Goal: Task Accomplishment & Management: Complete application form

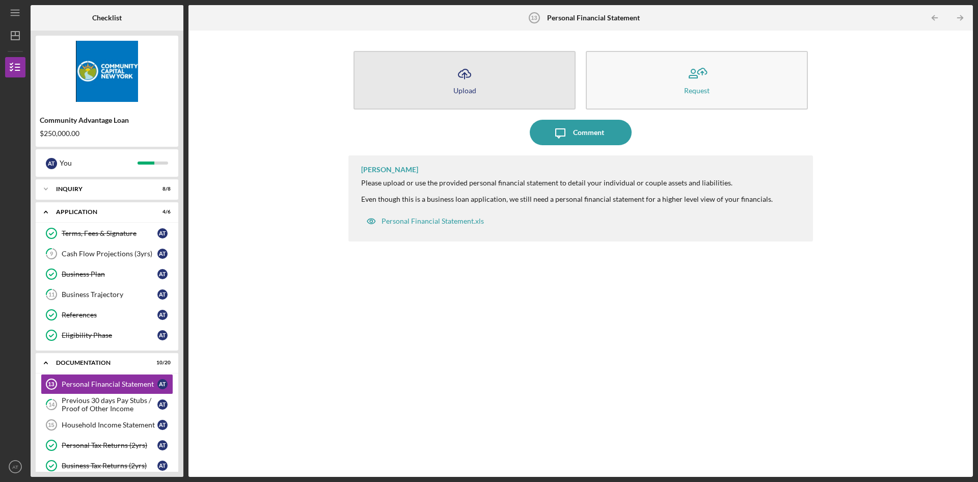
click at [474, 70] on icon "Icon/Upload" at bounding box center [464, 73] width 25 height 25
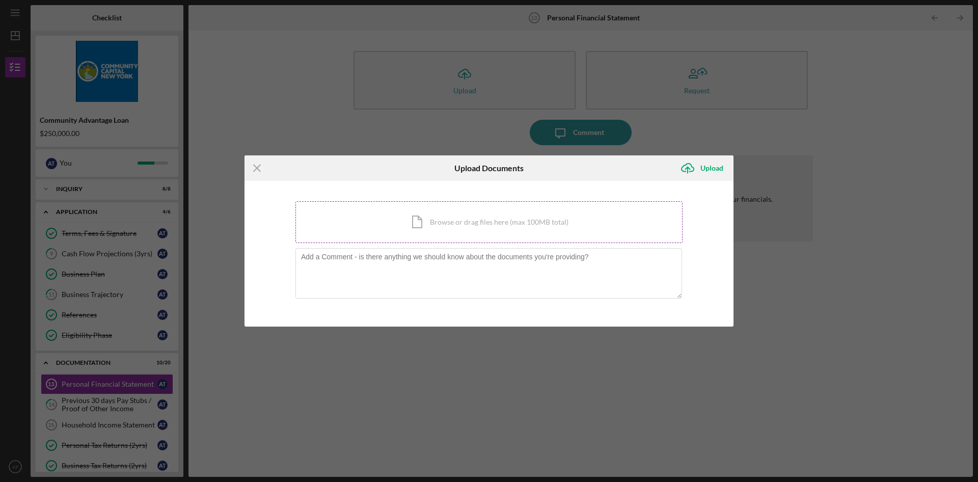
click at [417, 230] on div "Icon/Document Browse or drag files here (max 100MB total) Tap to choose files o…" at bounding box center [489, 222] width 387 height 42
click at [422, 237] on div "Icon/Document Browse or drag files here (max 100MB total) Tap to choose files o…" at bounding box center [489, 222] width 387 height 42
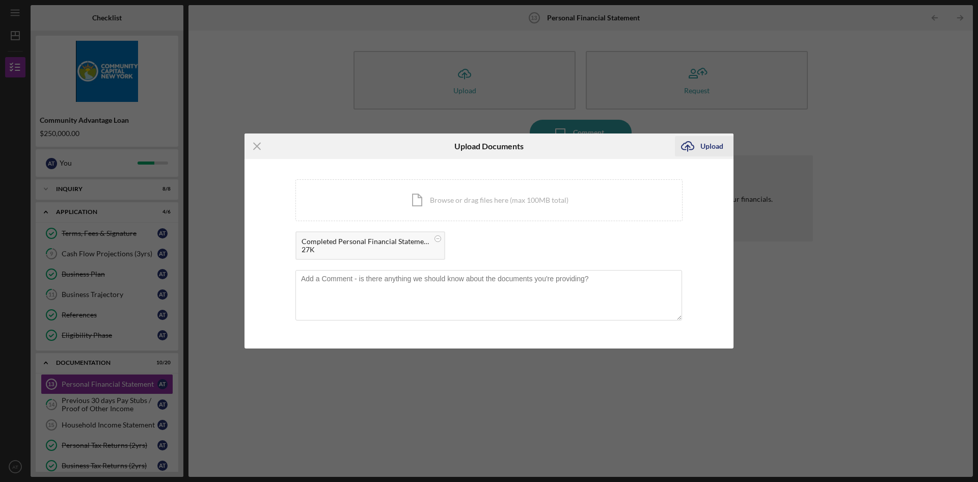
click at [706, 141] on div "Upload" at bounding box center [712, 146] width 23 height 20
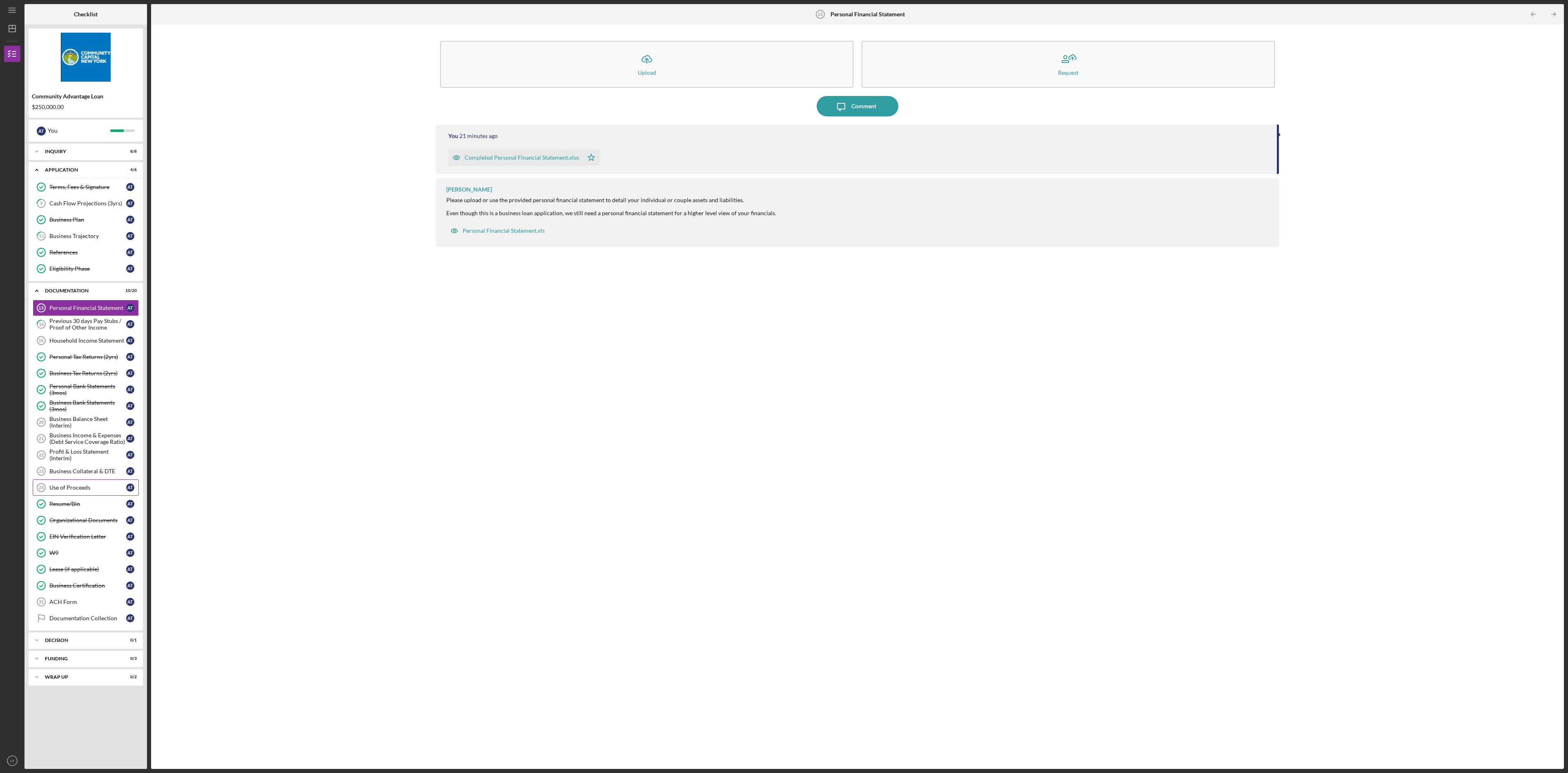
click at [59, 386] on link "Use of Proceeds 24 Use of Proceeds A T" at bounding box center [86, 487] width 106 height 16
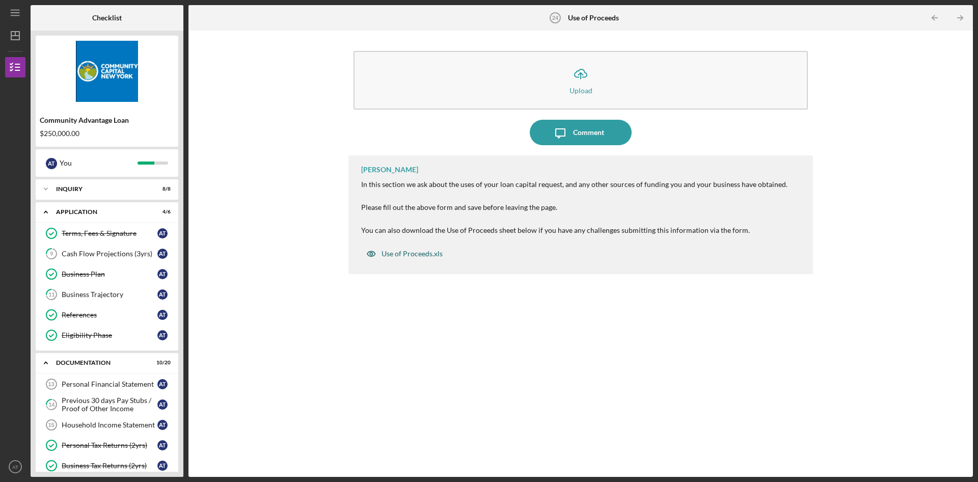
click at [412, 249] on div "Use of Proceeds.xls" at bounding box center [404, 254] width 87 height 20
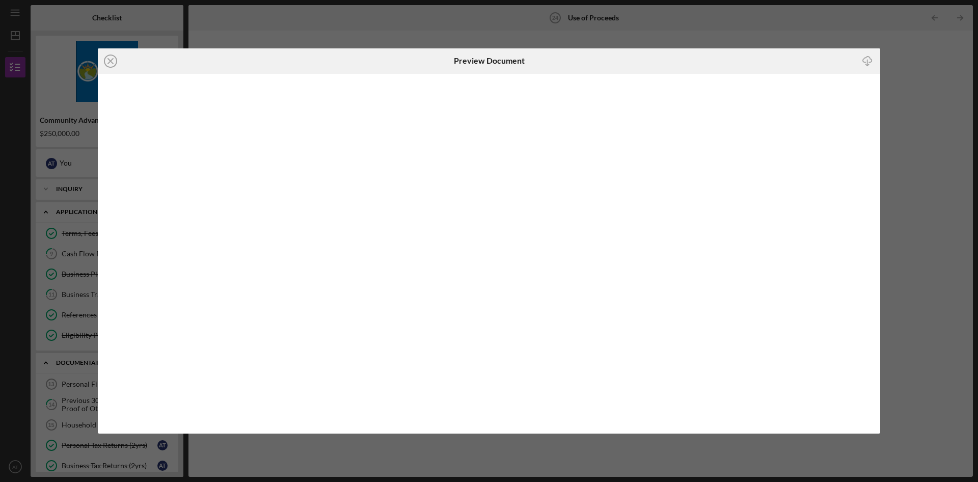
click at [450, 56] on div "Preview Document" at bounding box center [489, 60] width 261 height 25
click at [114, 65] on icon "Icon/Close" at bounding box center [110, 60] width 25 height 25
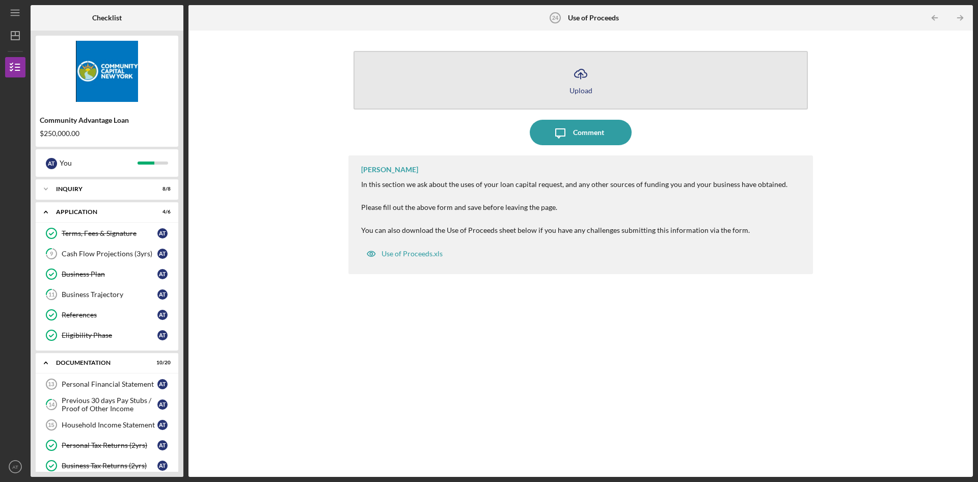
click at [565, 87] on button "Icon/Upload Upload" at bounding box center [581, 80] width 455 height 59
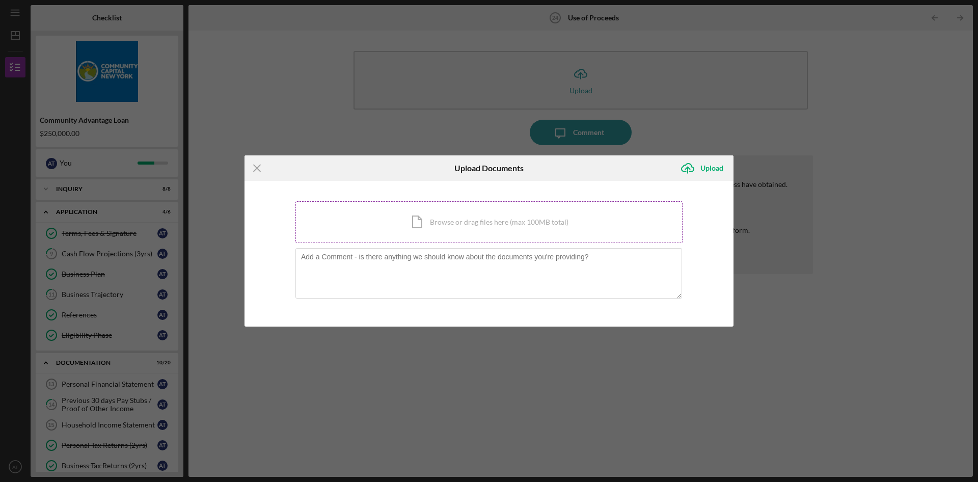
click at [420, 214] on div "Icon/Document Browse or drag files here (max 100MB total) Tap to choose files o…" at bounding box center [489, 222] width 387 height 42
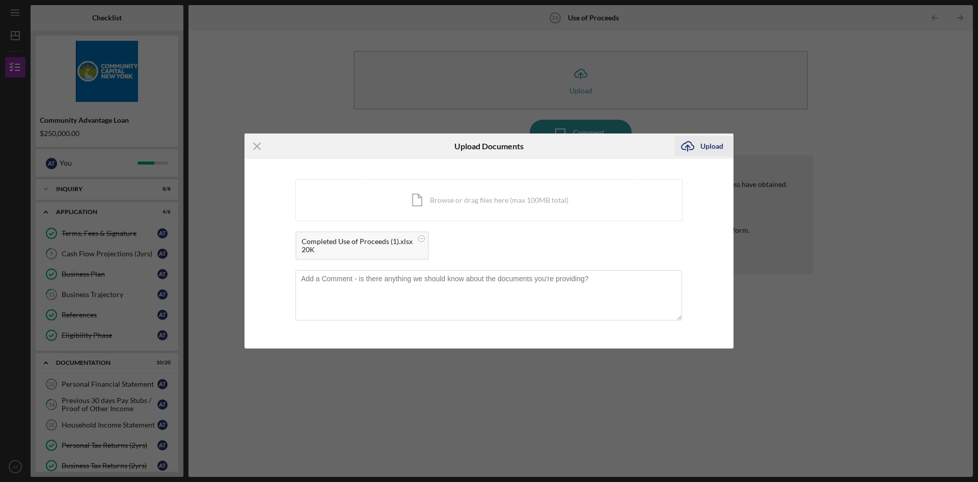
click at [711, 141] on div "Upload" at bounding box center [712, 146] width 23 height 20
